Goal: Information Seeking & Learning: Learn about a topic

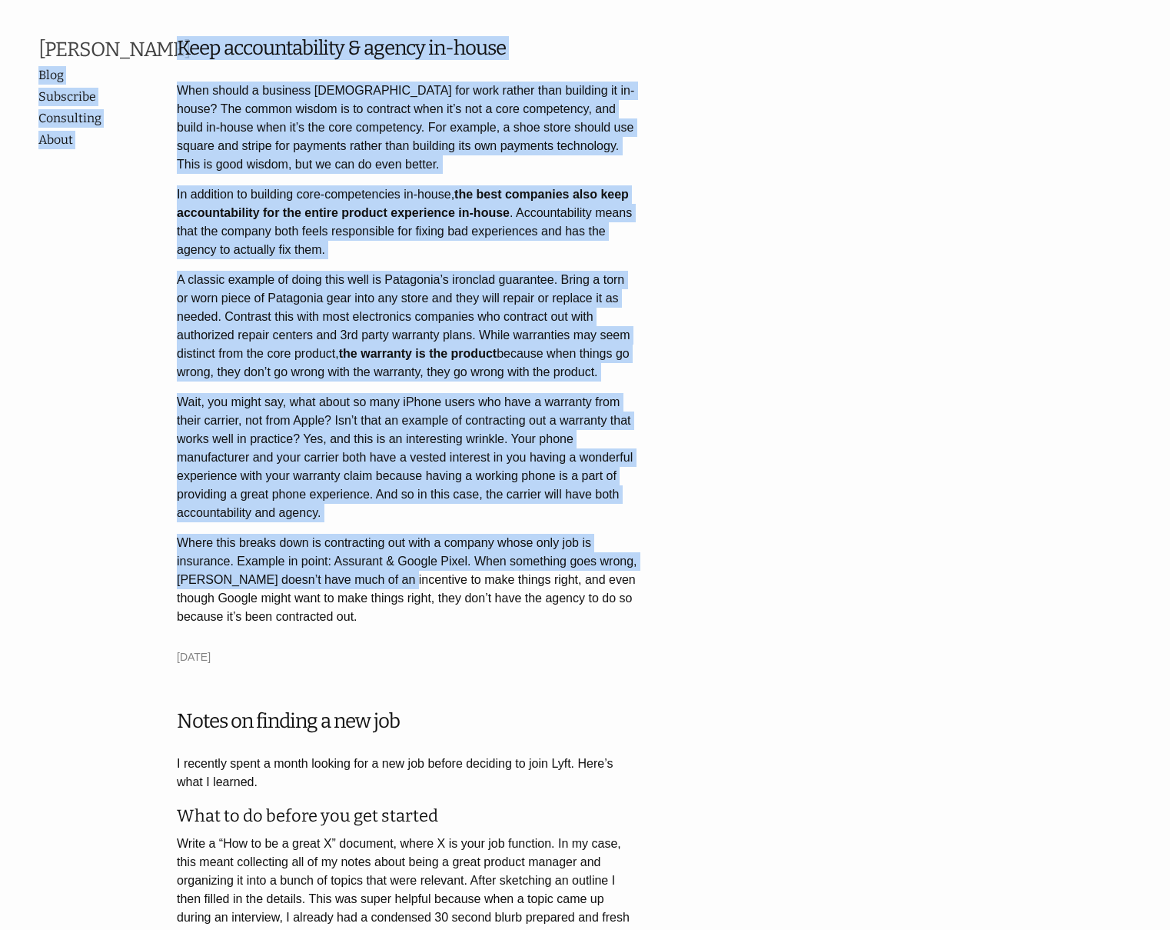
drag, startPoint x: 175, startPoint y: 88, endPoint x: 397, endPoint y: 583, distance: 542.0
click at [397, 583] on p "Where this breaks down is contracting out with a company whose only job is insu…" at bounding box center [407, 580] width 461 height 92
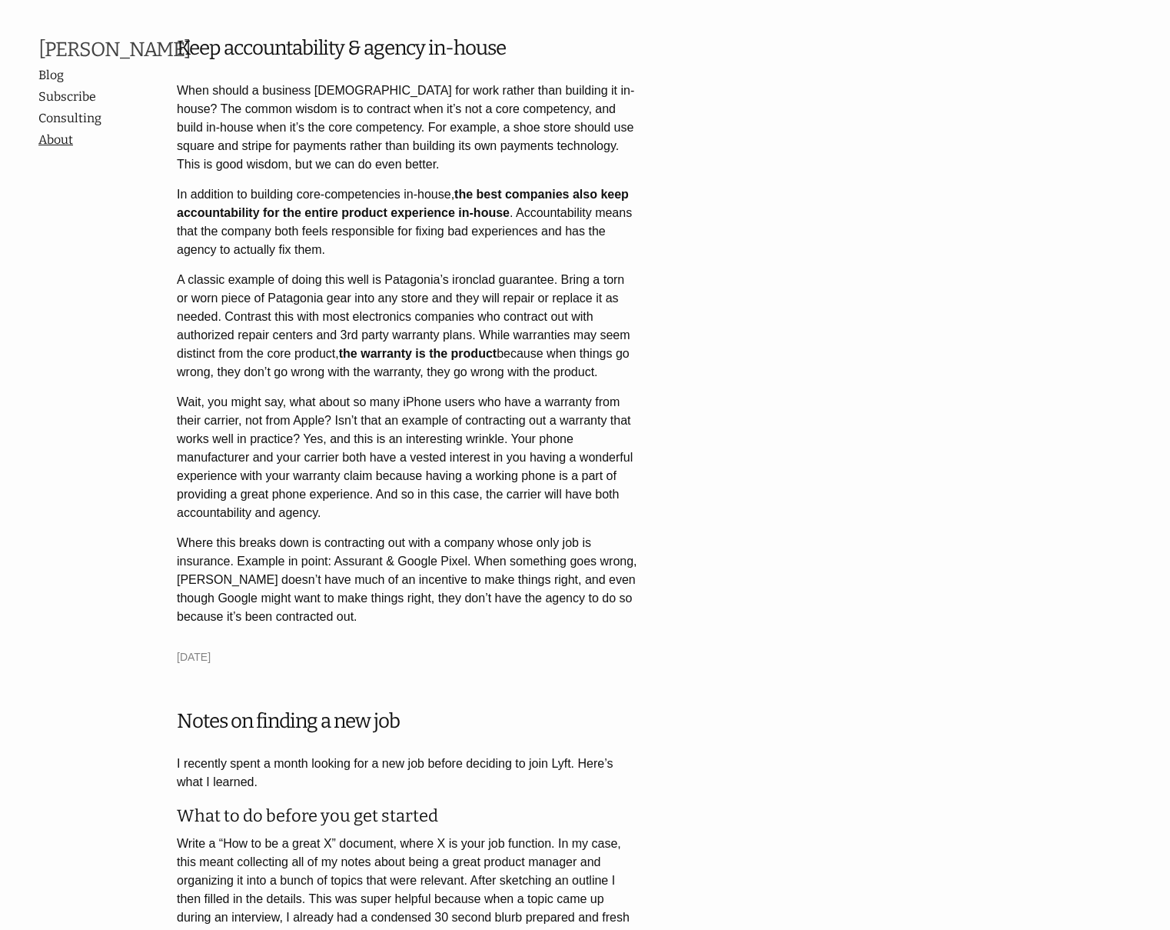
click at [61, 149] on link "About" at bounding box center [107, 140] width 138 height 18
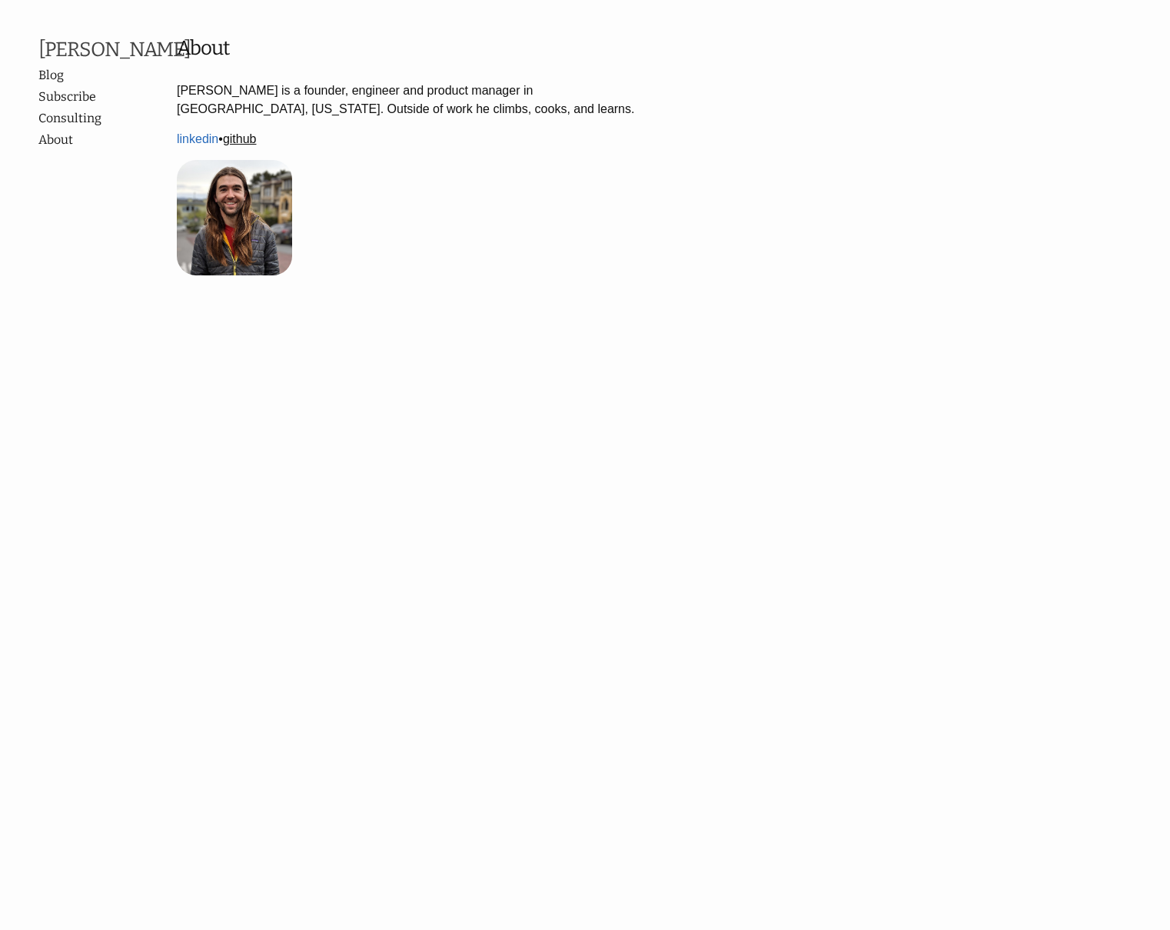
click at [248, 141] on link "github" at bounding box center [240, 138] width 34 height 13
click at [156, 337] on html "Andrew Stromme Blog Subscribe Consulting About About Andrew is a founder, engin…" at bounding box center [585, 168] width 1170 height 337
click at [56, 128] on link "Consulting" at bounding box center [99, 118] width 123 height 18
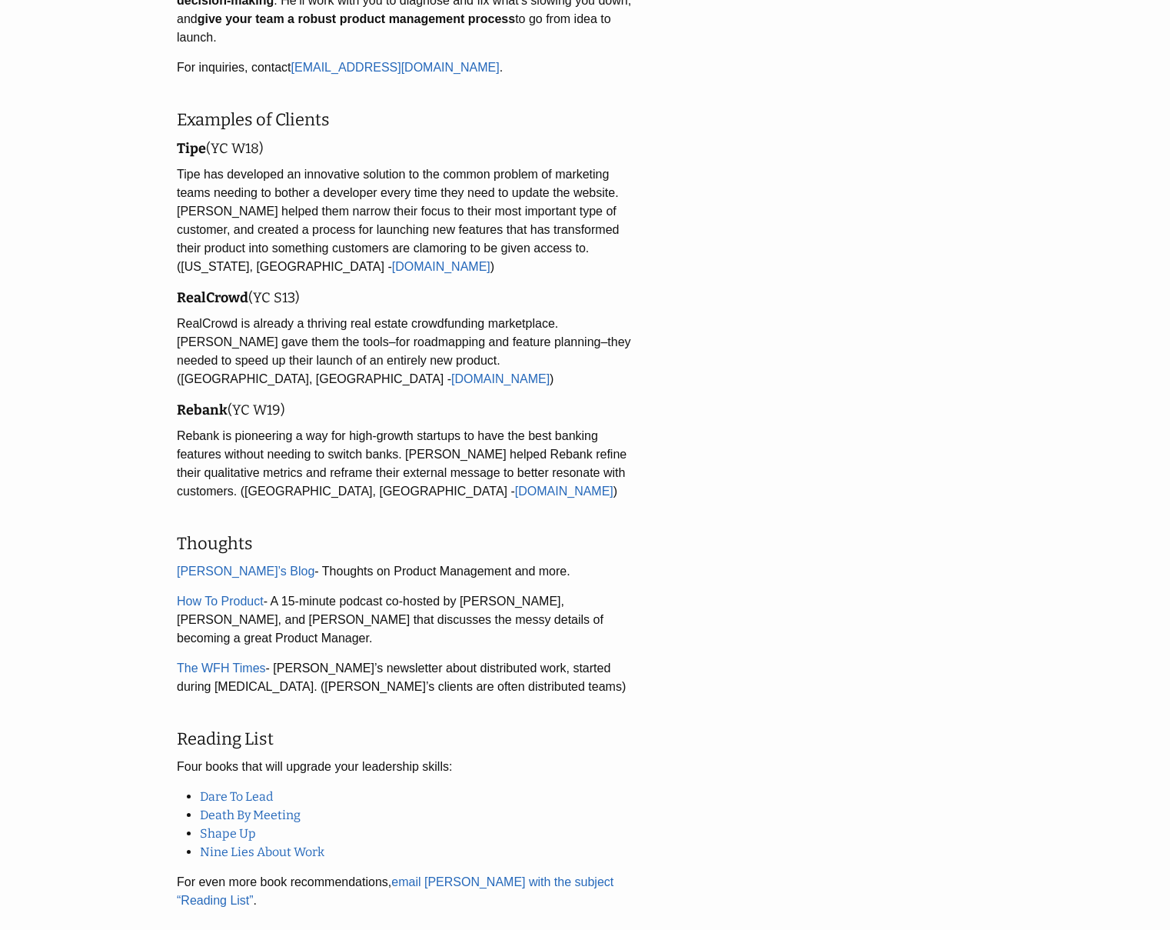
scroll to position [254, 0]
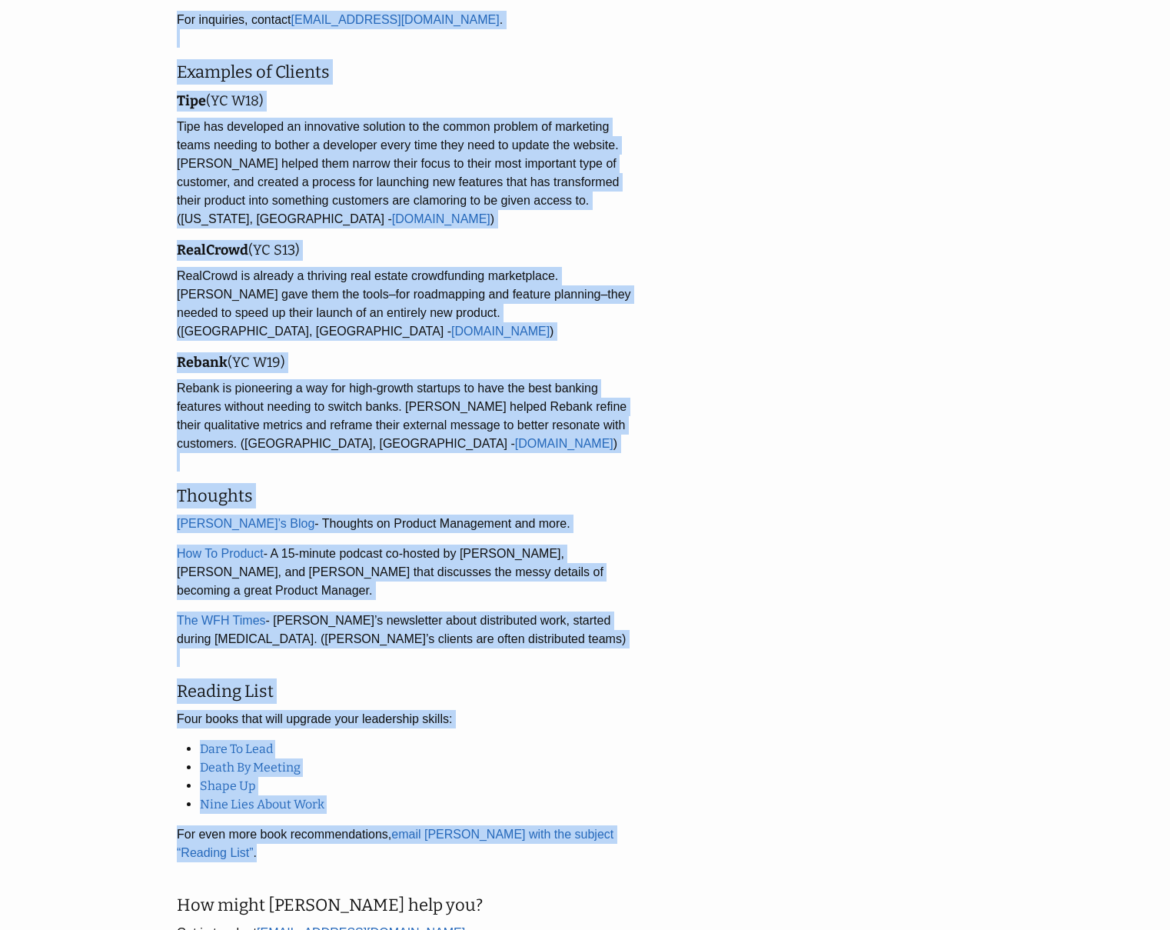
drag, startPoint x: 162, startPoint y: 652, endPoint x: 440, endPoint y: 797, distance: 313.3
click at [439, 796] on div "[PERSON_NAME] Blog Subscribe Consulting About Consulting Ship Faster, Ship Bett…" at bounding box center [584, 374] width 1093 height 1181
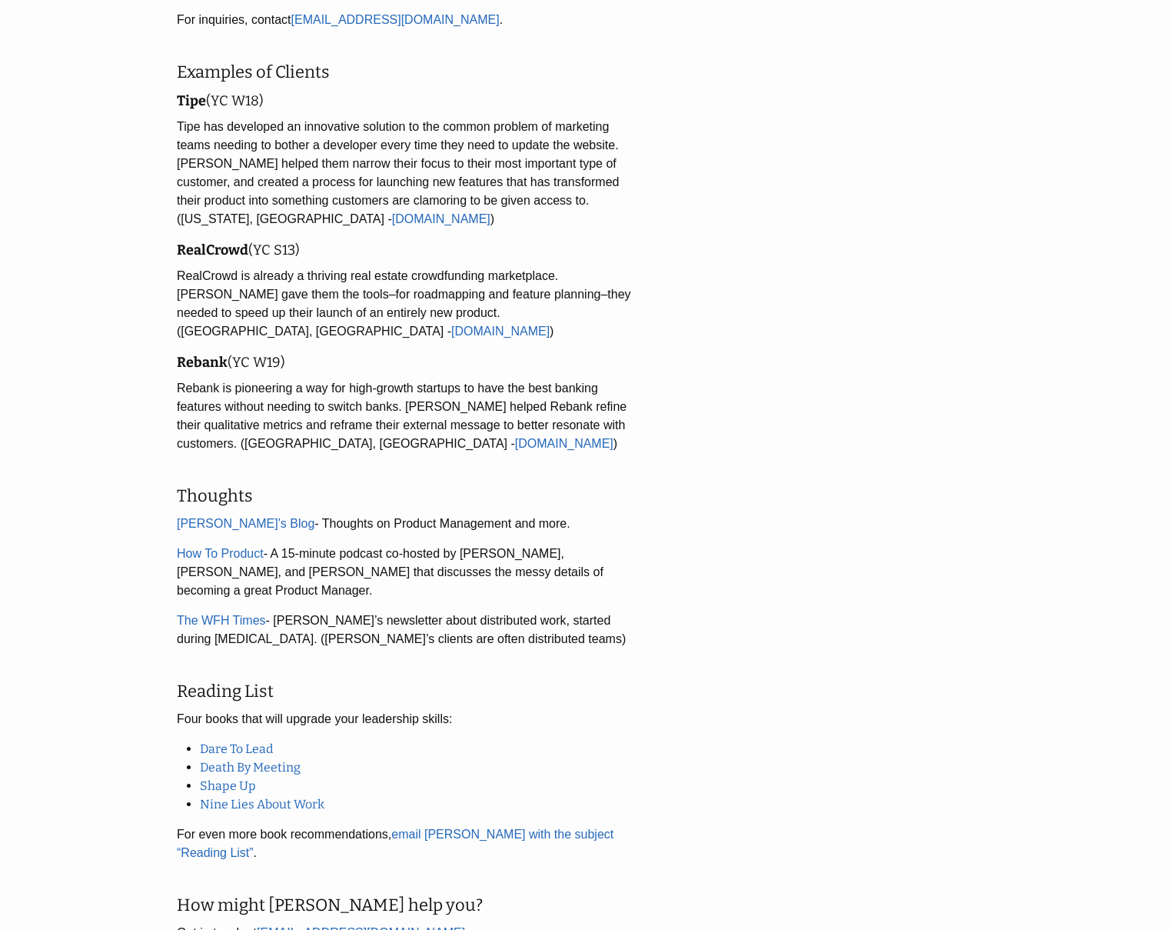
click at [443, 825] on p "For even more book recommendations, email [PERSON_NAME] with the subject “Readi…" at bounding box center [407, 852] width 461 height 55
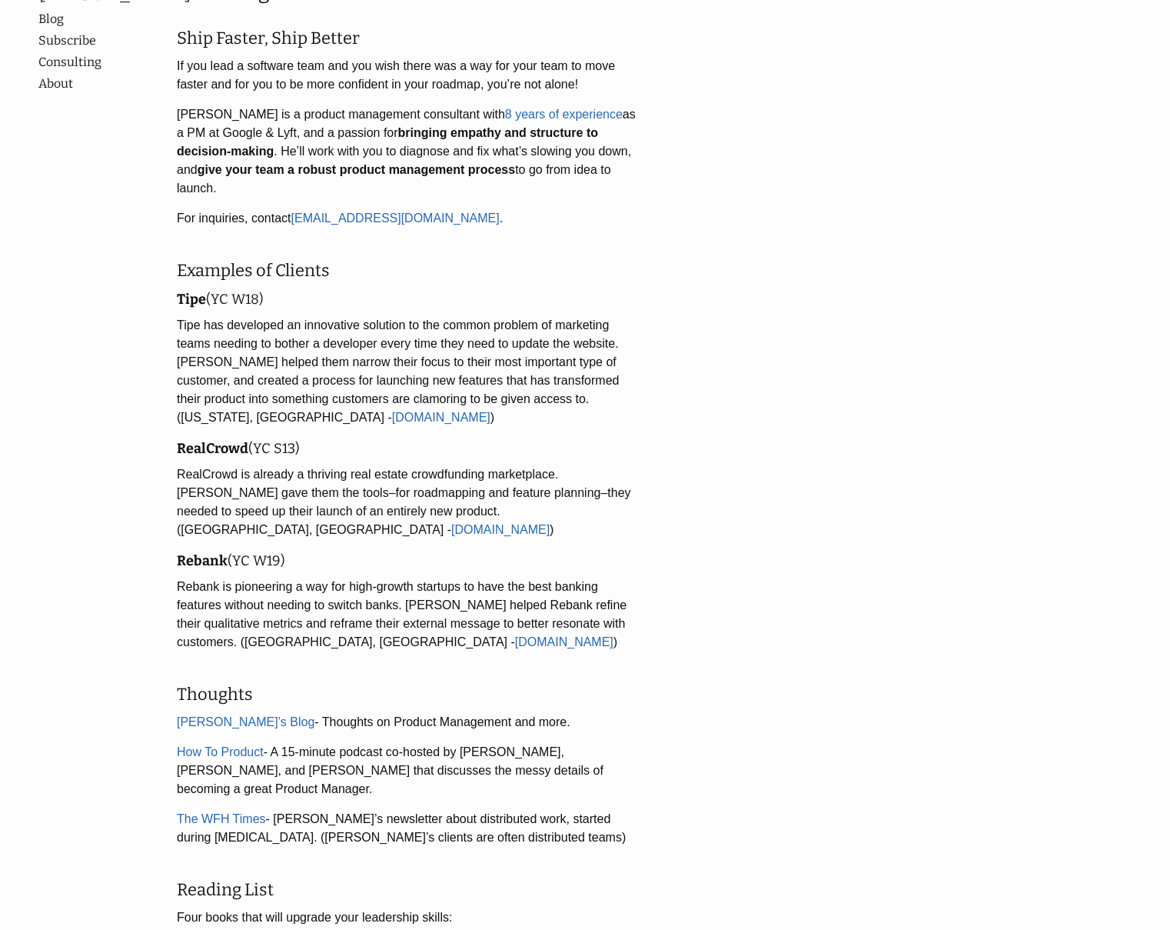
scroll to position [52, 0]
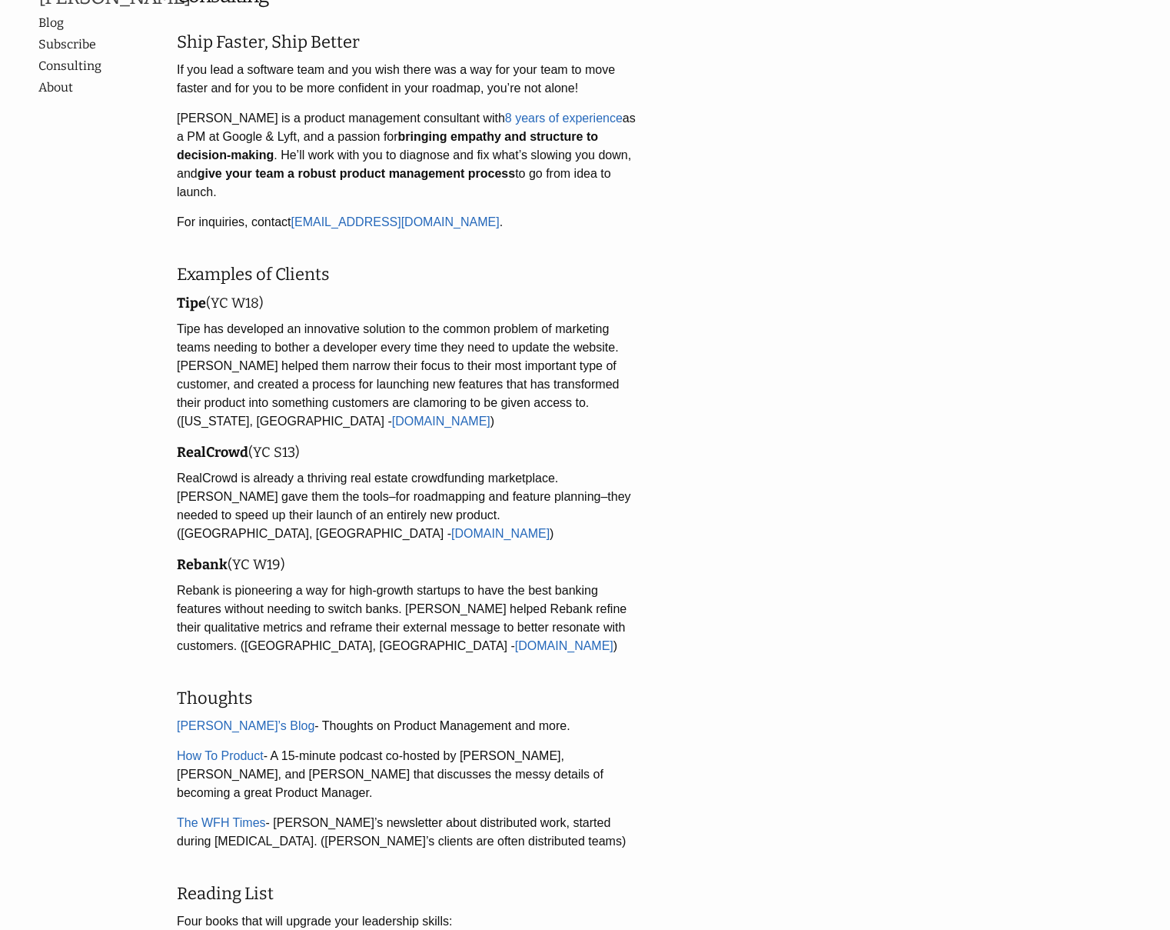
drag, startPoint x: 176, startPoint y: 529, endPoint x: 510, endPoint y: 574, distance: 336.6
click at [511, 581] on p "Rebank is pioneering a way for high-growth startups to have the best banking fe…" at bounding box center [407, 627] width 461 height 92
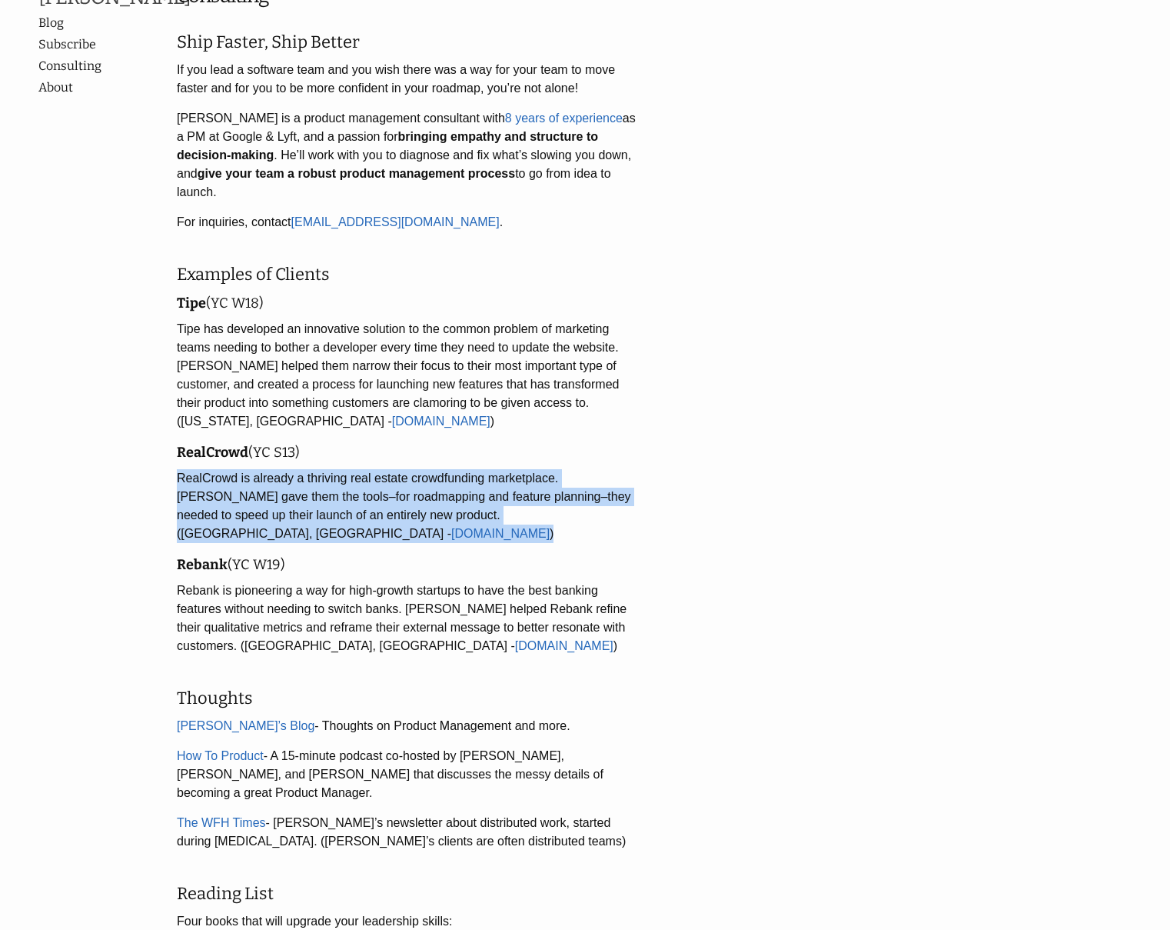
drag, startPoint x: 179, startPoint y: 436, endPoint x: 566, endPoint y: 499, distance: 391.8
click at [565, 498] on div "Ship Faster, Ship Better If you lead a software team and you wish there was a w…" at bounding box center [407, 586] width 461 height 1115
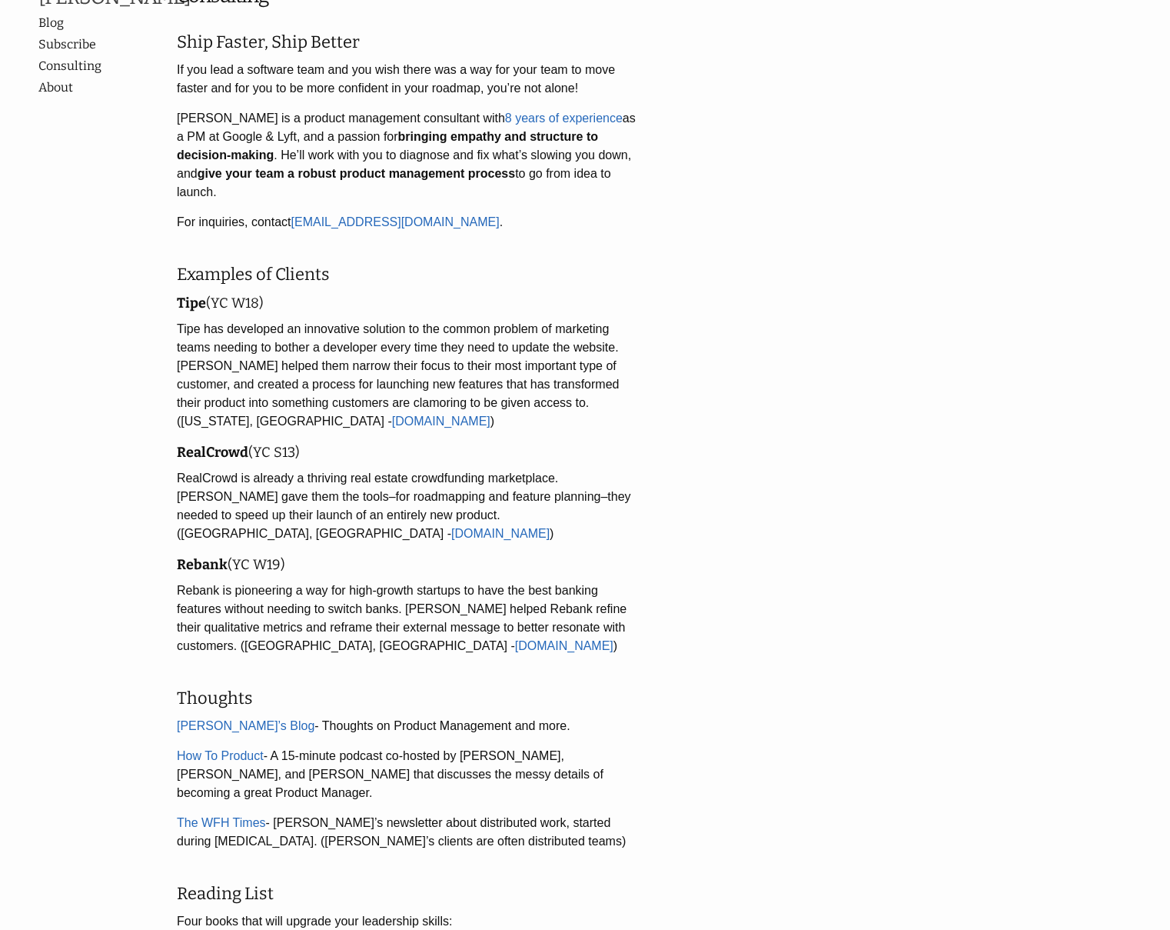
click at [566, 554] on h3 "Rebank (YC W19)" at bounding box center [407, 564] width 461 height 21
